Goal: Task Accomplishment & Management: Use online tool/utility

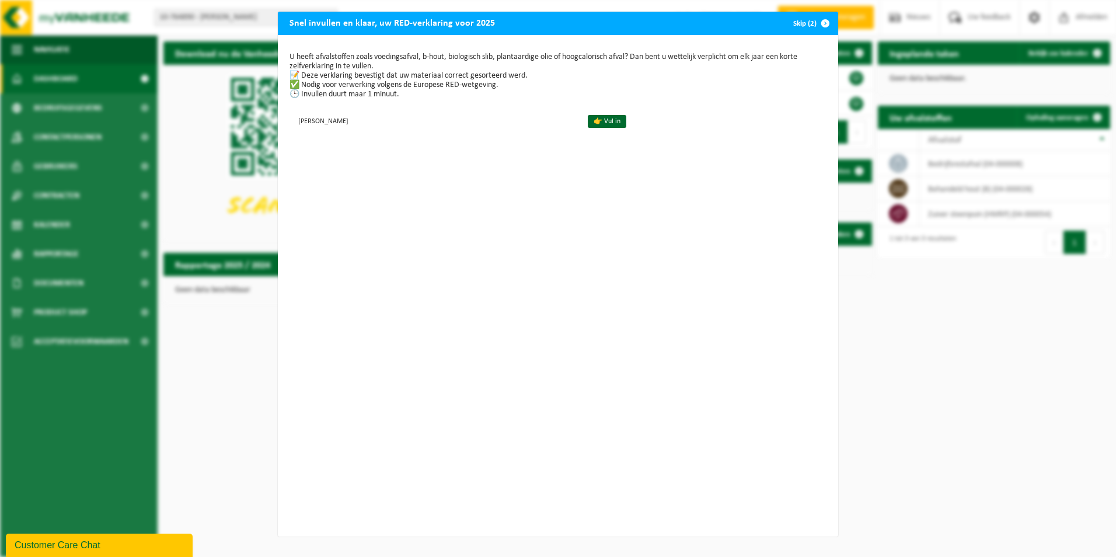
click at [823, 26] on span "button" at bounding box center [824, 23] width 23 height 23
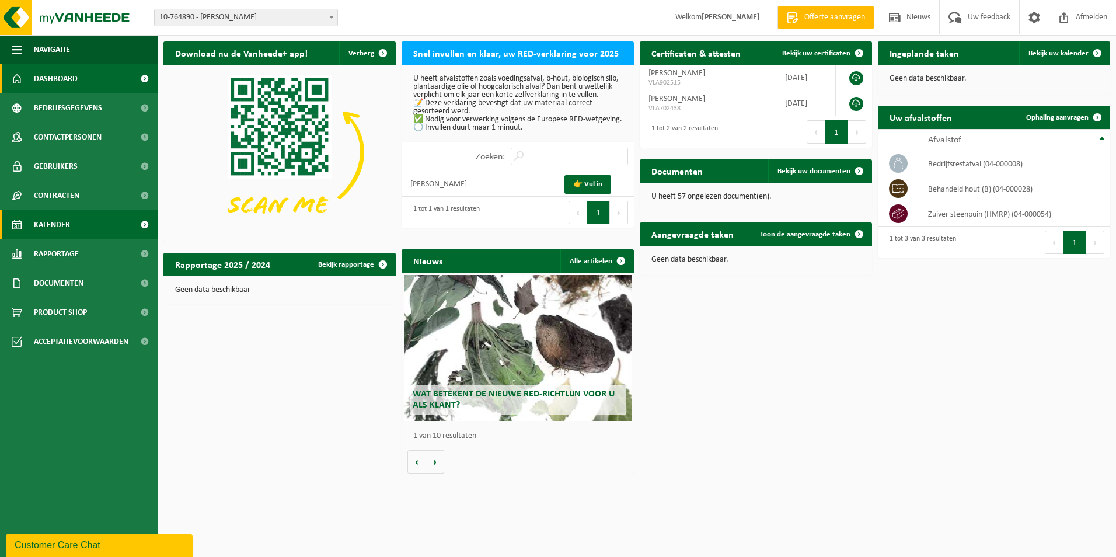
click at [58, 227] on span "Kalender" at bounding box center [52, 224] width 36 height 29
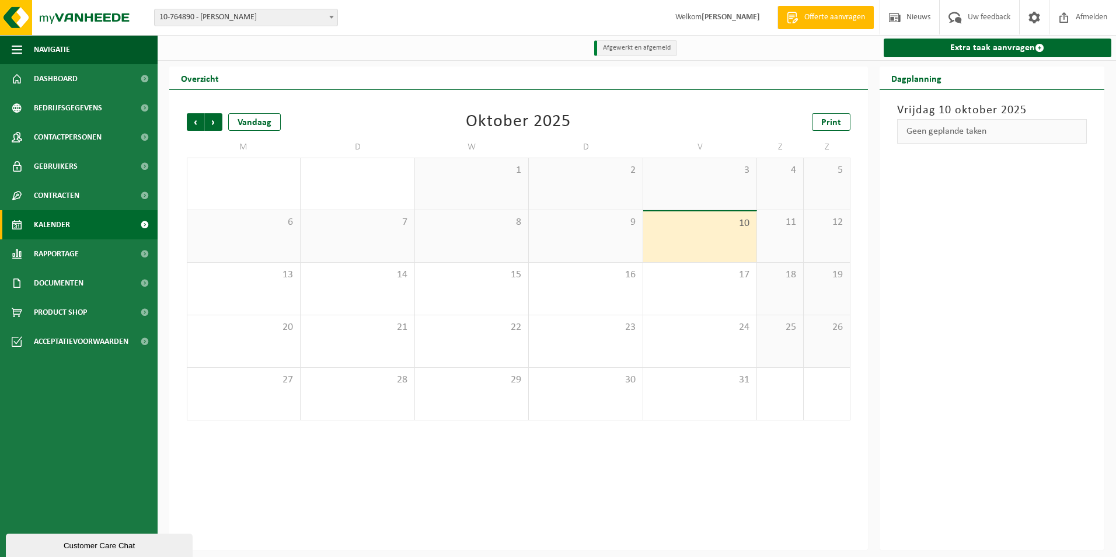
click at [719, 17] on strong "[PERSON_NAME]" at bounding box center [730, 17] width 58 height 9
drag, startPoint x: 656, startPoint y: 20, endPoint x: 716, endPoint y: 20, distance: 60.1
click at [716, 20] on span "Welkom [PERSON_NAME]" at bounding box center [717, 17] width 108 height 34
click at [716, 21] on strong "[PERSON_NAME]" at bounding box center [730, 17] width 58 height 9
click at [727, 31] on span "Welkom DIETER VANDROMME" at bounding box center [717, 17] width 108 height 34
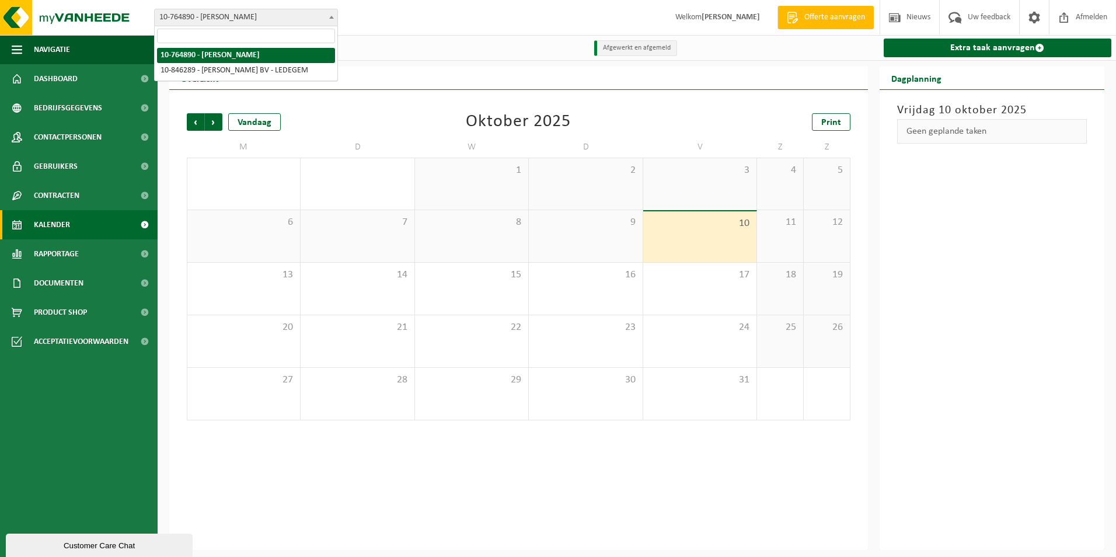
click at [238, 16] on span "10-764890 - [PERSON_NAME]" at bounding box center [246, 17] width 183 height 16
select select "94585"
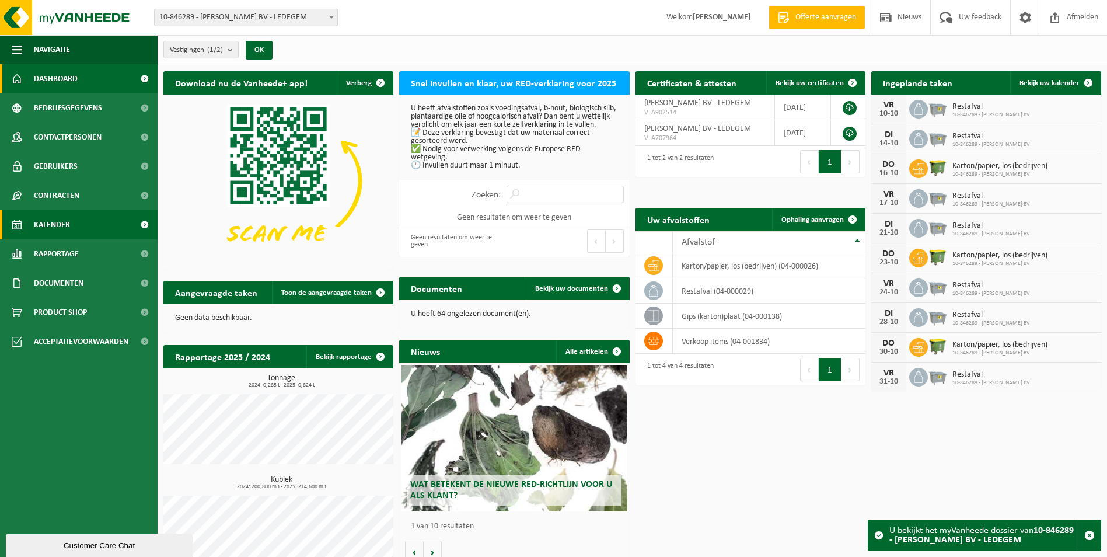
click at [59, 228] on span "Kalender" at bounding box center [52, 224] width 36 height 29
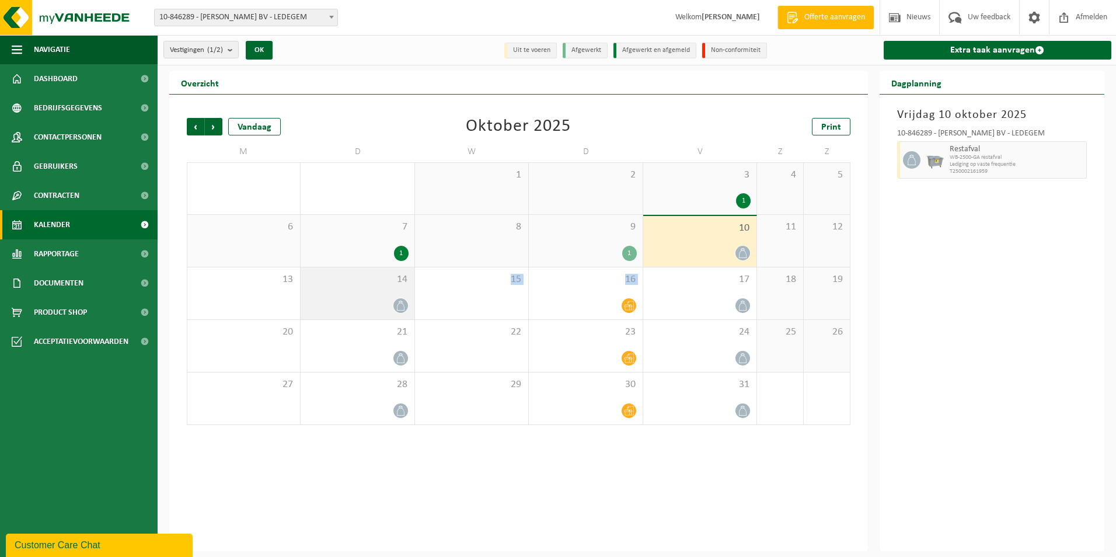
drag, startPoint x: 627, startPoint y: 301, endPoint x: 366, endPoint y: 297, distance: 260.9
click at [366, 297] on tr "13 14 15 16 17 18 19" at bounding box center [518, 293] width 663 height 53
click at [599, 303] on div at bounding box center [586, 306] width 102 height 16
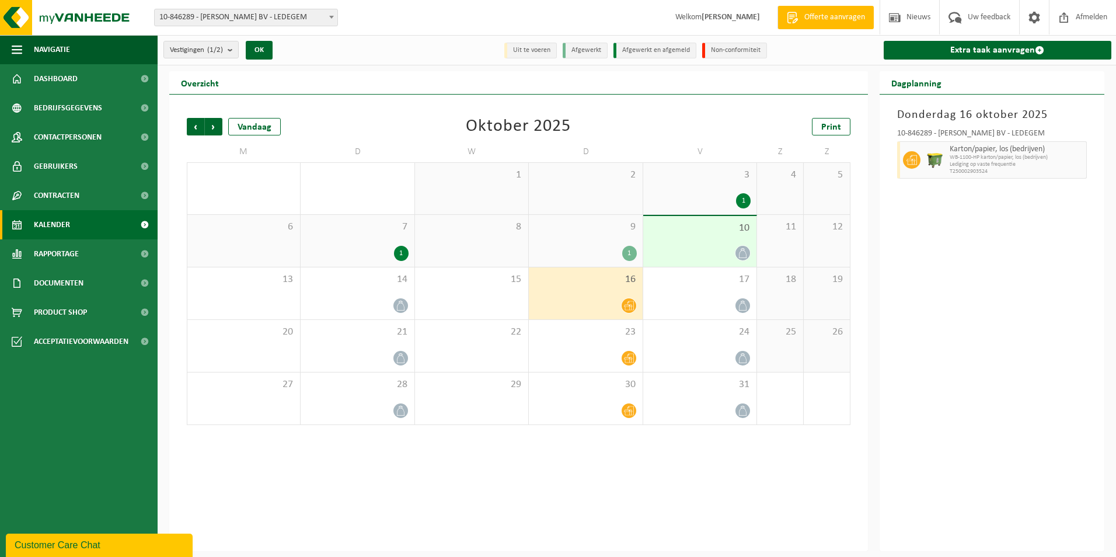
click at [631, 305] on icon at bounding box center [629, 306] width 10 height 10
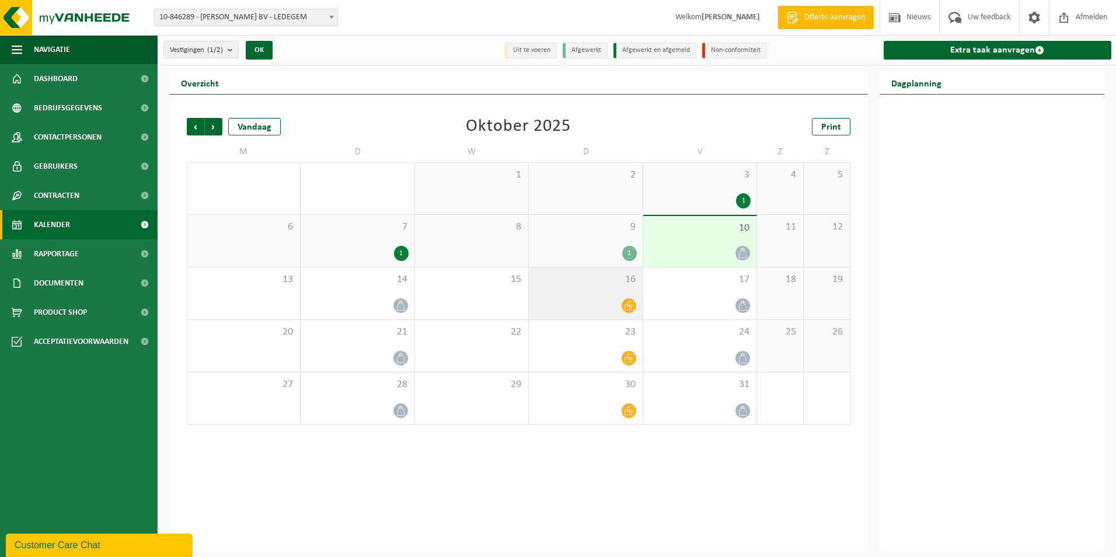
click at [603, 292] on div "16" at bounding box center [585, 293] width 113 height 52
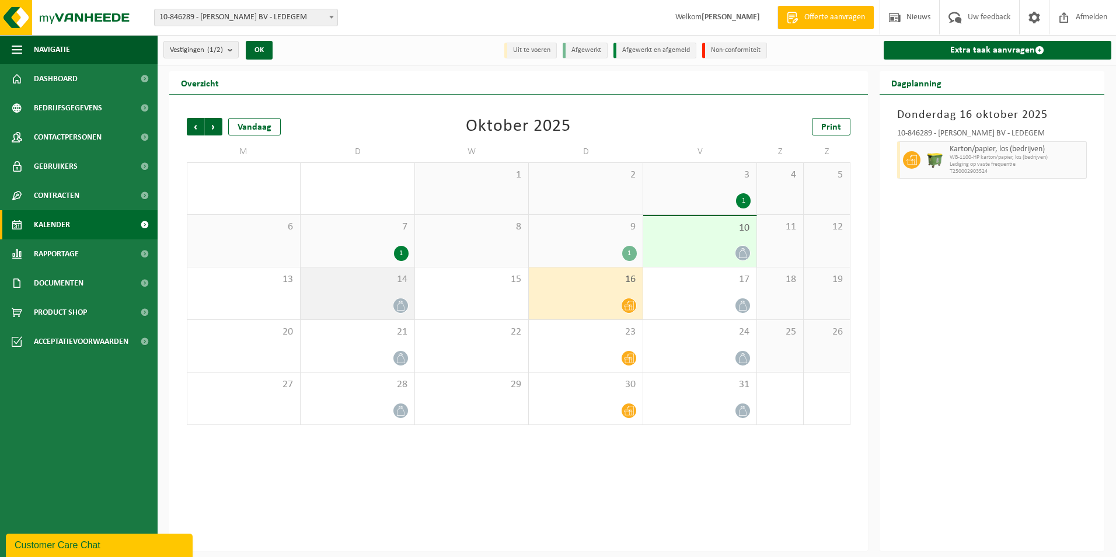
click at [340, 294] on div "14" at bounding box center [357, 293] width 113 height 52
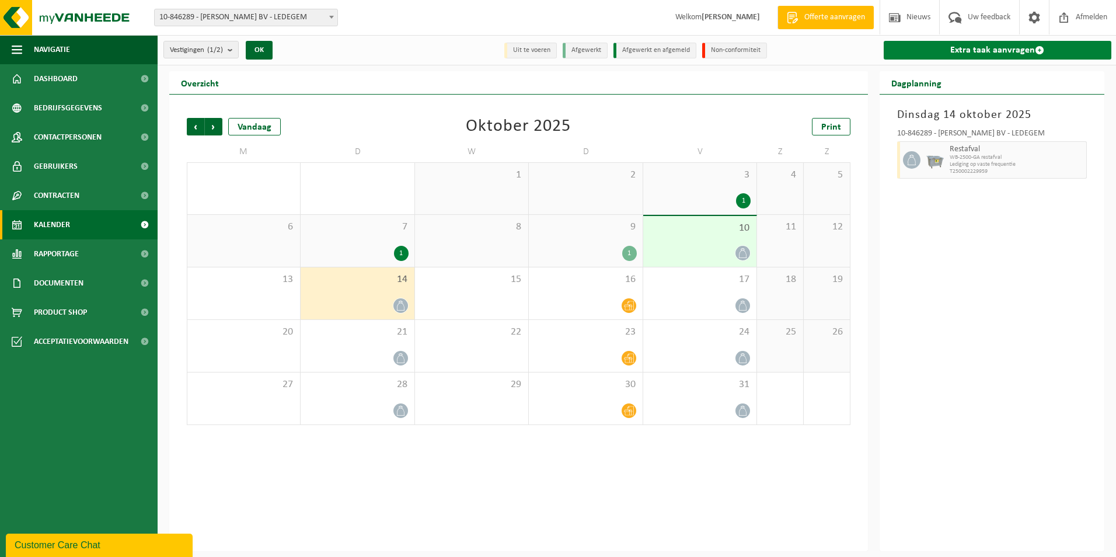
click at [998, 50] on link "Extra taak aanvragen" at bounding box center [997, 50] width 228 height 19
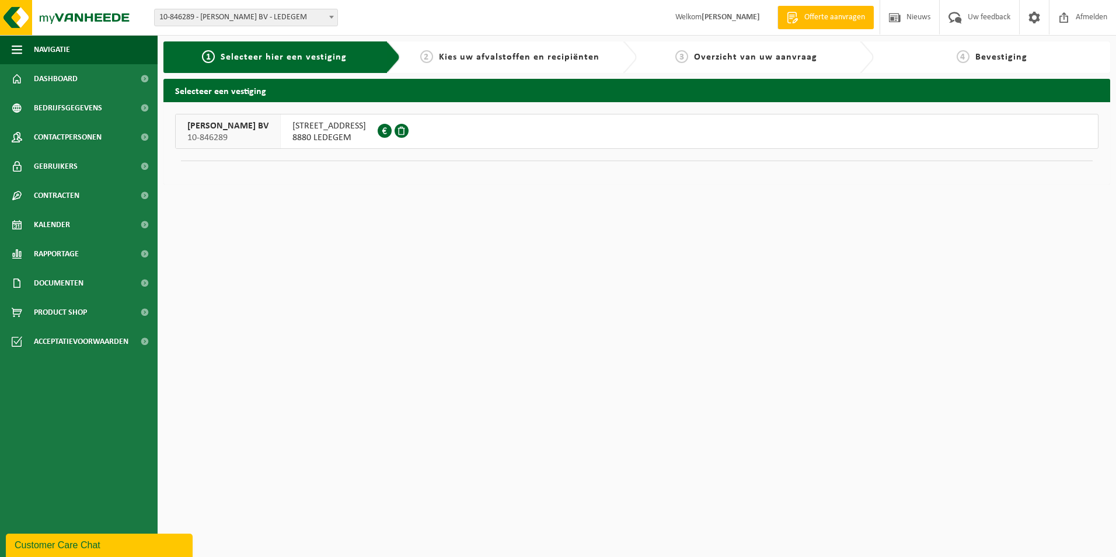
click at [303, 132] on div "PAPESTRAAT 62A 8880 LEDEGEM 0758.510.801" at bounding box center [329, 131] width 97 height 34
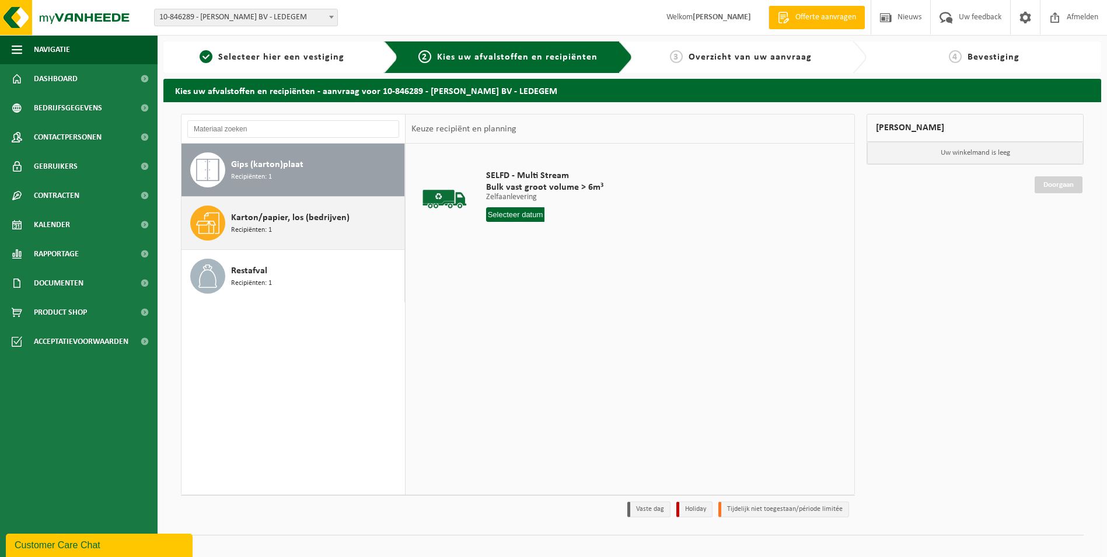
click at [268, 217] on span "Karton/papier, los (bedrijven)" at bounding box center [290, 218] width 118 height 14
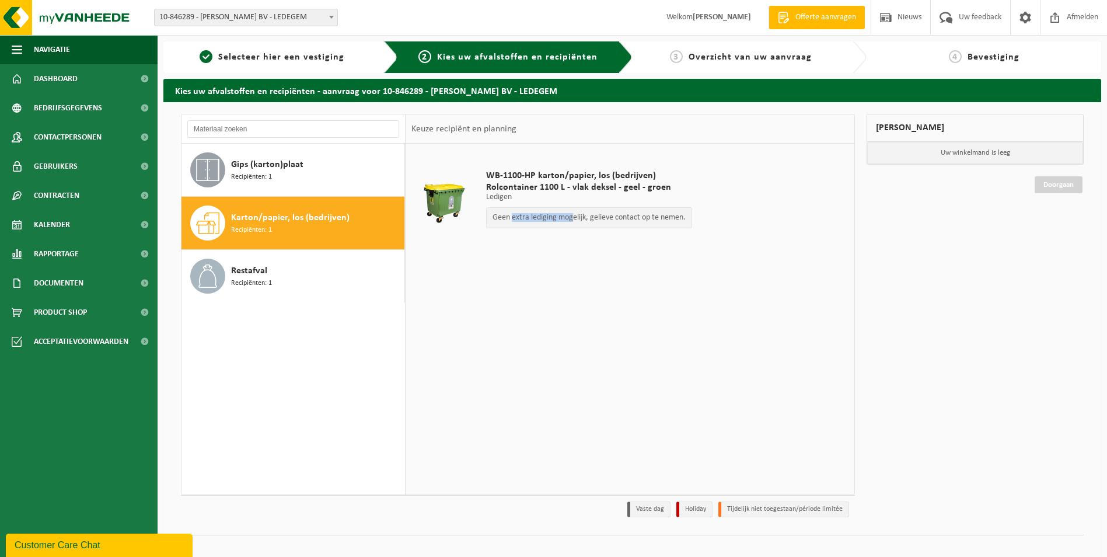
drag, startPoint x: 512, startPoint y: 218, endPoint x: 603, endPoint y: 217, distance: 90.4
click at [603, 217] on p "Geen extra lediging mogelijk, gelieve contact op te nemen." at bounding box center [588, 218] width 193 height 8
drag, startPoint x: 603, startPoint y: 217, endPoint x: 588, endPoint y: 216, distance: 15.2
click at [603, 217] on p "Geen extra lediging mogelijk, gelieve contact op te nemen." at bounding box center [588, 218] width 193 height 8
drag, startPoint x: 578, startPoint y: 215, endPoint x: 630, endPoint y: 215, distance: 51.4
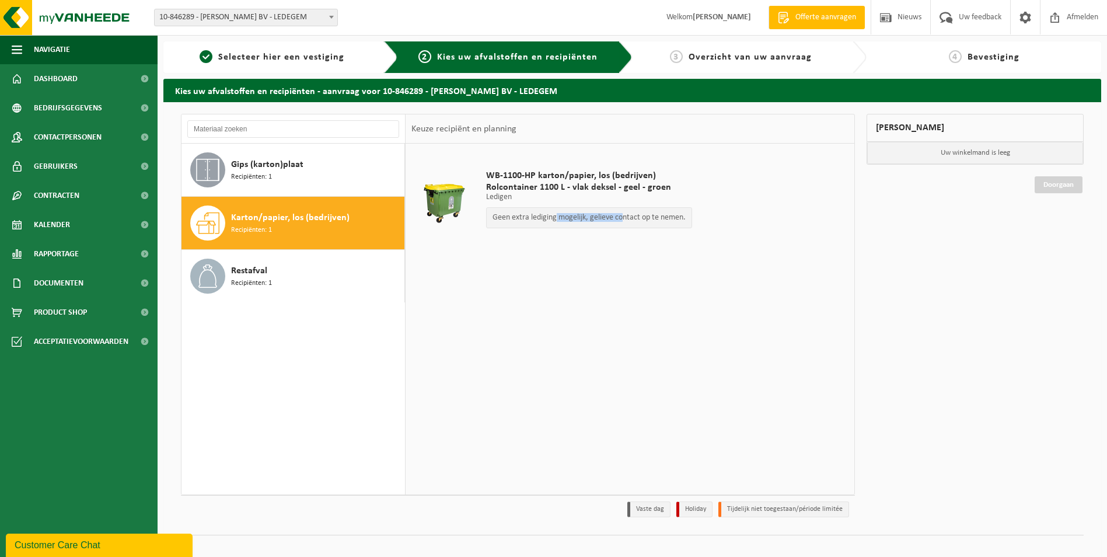
click at [630, 215] on p "Geen extra lediging mogelijk, gelieve contact op te nemen." at bounding box center [588, 218] width 193 height 8
drag, startPoint x: 630, startPoint y: 215, endPoint x: 649, endPoint y: 215, distance: 19.8
click at [632, 215] on p "Geen extra lediging mogelijk, gelieve contact op te nemen." at bounding box center [588, 218] width 193 height 8
click at [514, 215] on p "Geen extra lediging mogelijk, gelieve contact op te nemen." at bounding box center [588, 218] width 193 height 8
drag, startPoint x: 514, startPoint y: 215, endPoint x: 484, endPoint y: 215, distance: 29.2
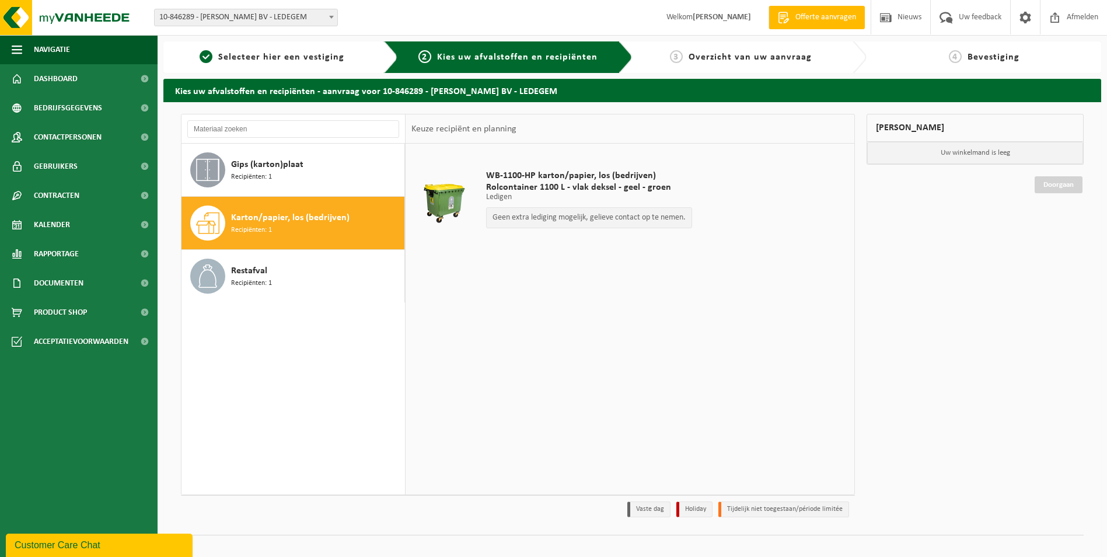
click at [484, 215] on div "WB-1100-HP karton/papier, los (bedrijven) Rolcontainer 1100 L - vlak deksel - g…" at bounding box center [589, 202] width 218 height 88
click at [528, 217] on p "Geen extra lediging mogelijk, gelieve contact op te nemen." at bounding box center [588, 218] width 193 height 8
